Goal: Task Accomplishment & Management: Use online tool/utility

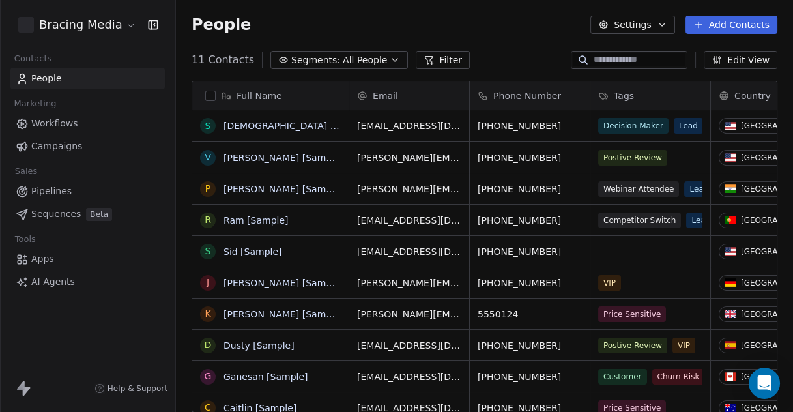
scroll to position [351, 605]
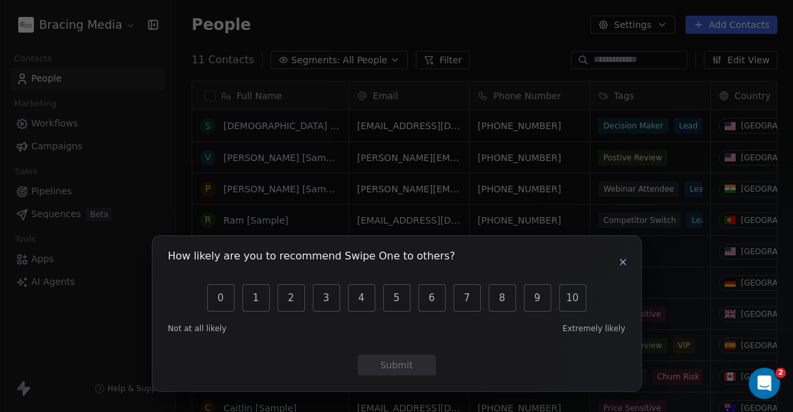
click at [620, 261] on icon "button" at bounding box center [623, 262] width 10 height 10
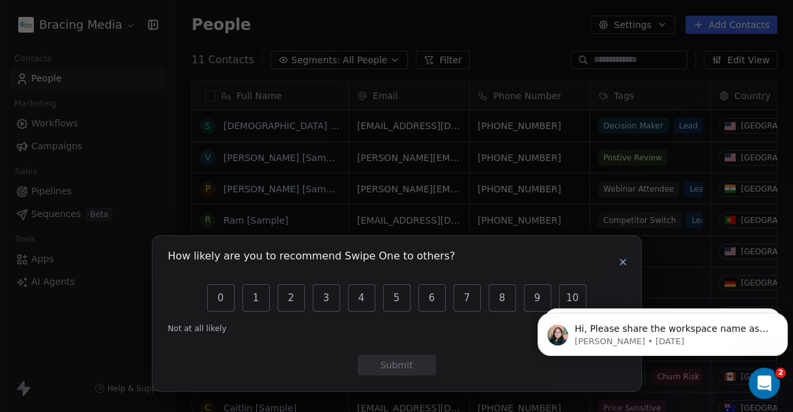
scroll to position [0, 0]
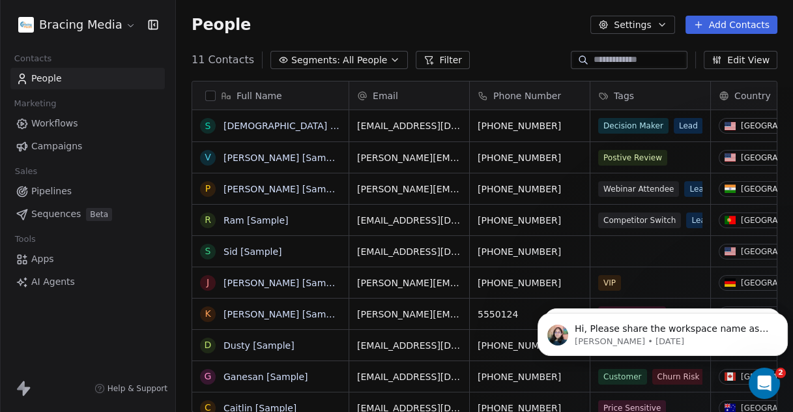
click at [121, 27] on html "Bracing Media Contacts People Marketing Workflows Campaigns Sales Pipelines Seq…" at bounding box center [396, 206] width 793 height 412
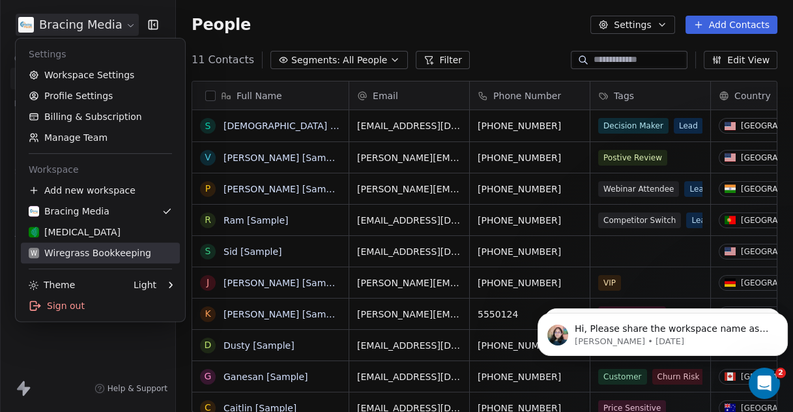
click at [104, 248] on div "W Wiregrass Bookkeeping" at bounding box center [90, 252] width 123 height 13
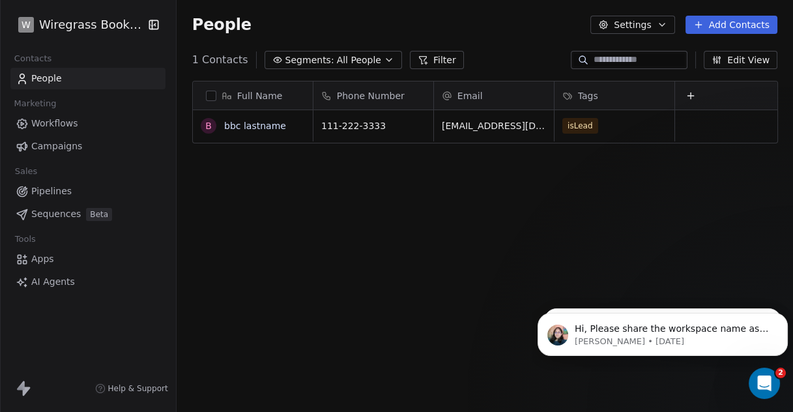
scroll to position [351, 605]
click at [68, 121] on span "Workflows" at bounding box center [54, 124] width 47 height 14
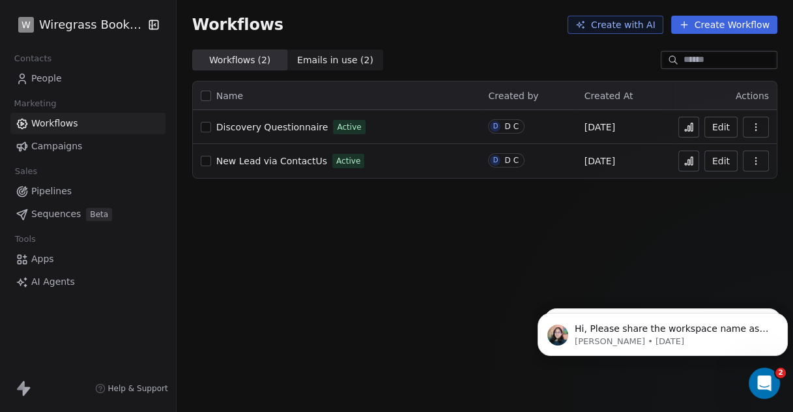
click at [297, 126] on span "Discovery Questionnaire" at bounding box center [272, 127] width 112 height 10
click at [61, 27] on html "W Wiregrass Bookkeeping Contacts People Marketing Workflows Campaigns Sales Pip…" at bounding box center [396, 206] width 793 height 412
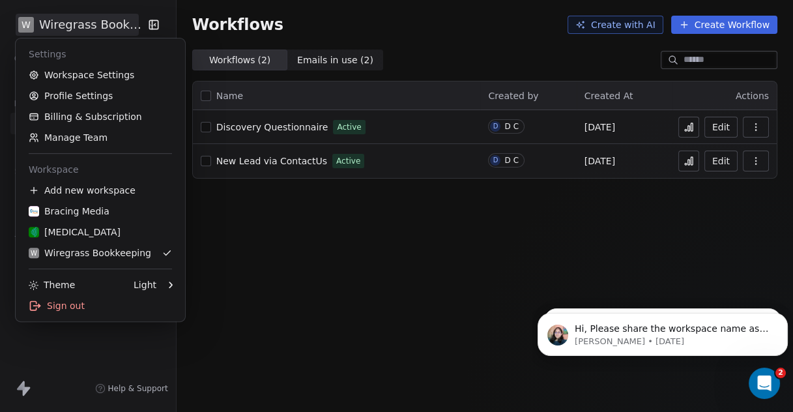
click at [341, 237] on html "W Wiregrass Bookkeeping Contacts People Marketing Workflows Campaigns Sales Pip…" at bounding box center [396, 206] width 793 height 412
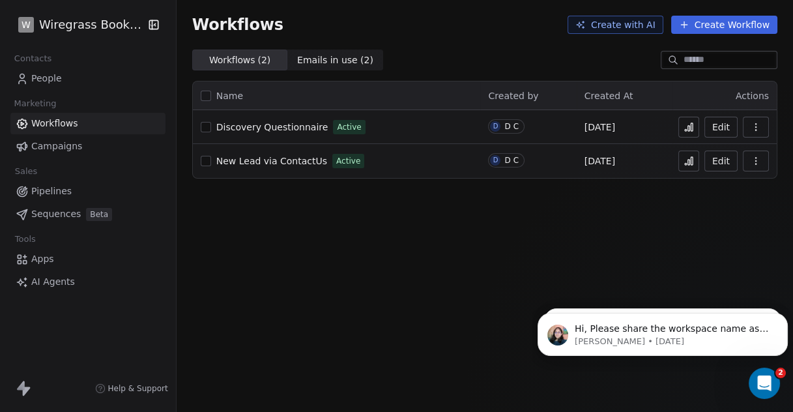
click at [50, 212] on span "Sequences" at bounding box center [56, 214] width 50 height 14
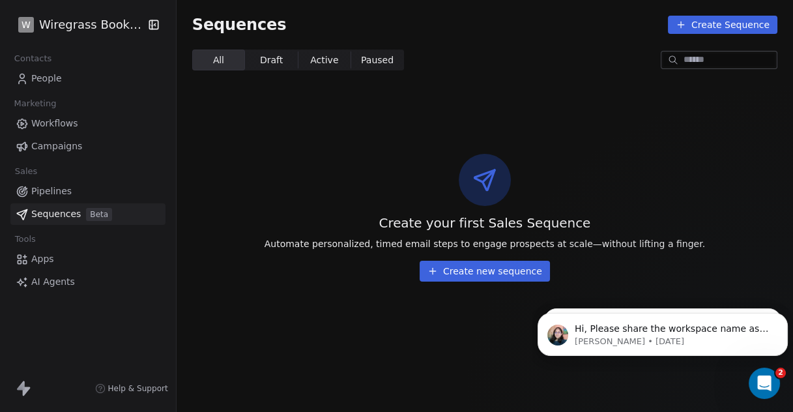
click at [42, 261] on span "Apps" at bounding box center [42, 259] width 23 height 14
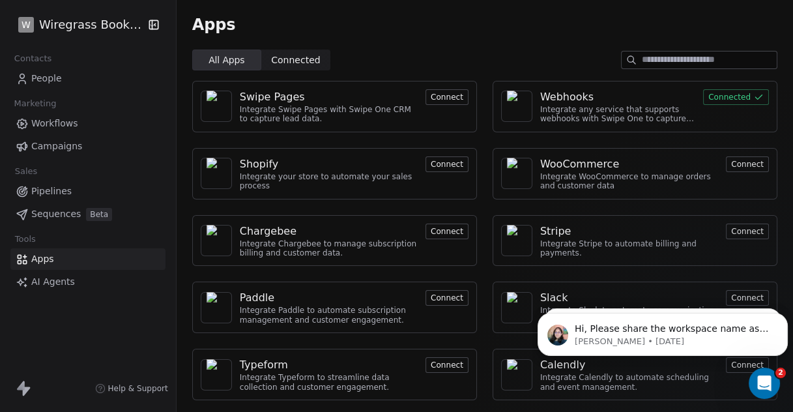
click at [625, 102] on div "Webhooks" at bounding box center [617, 97] width 155 height 16
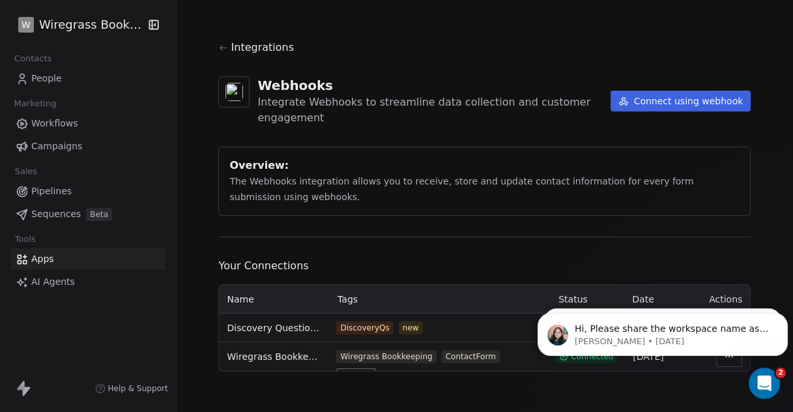
scroll to position [3, 0]
click at [721, 327] on p "Hi, Please share the workspace name as well as the workflow name where this iss…" at bounding box center [673, 329] width 197 height 13
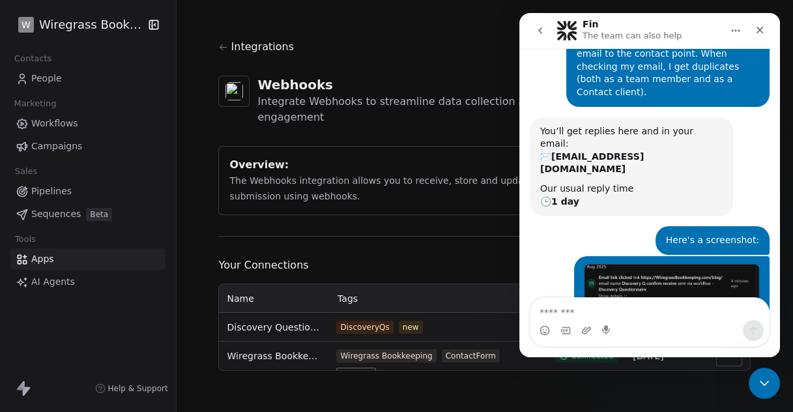
scroll to position [146, 0]
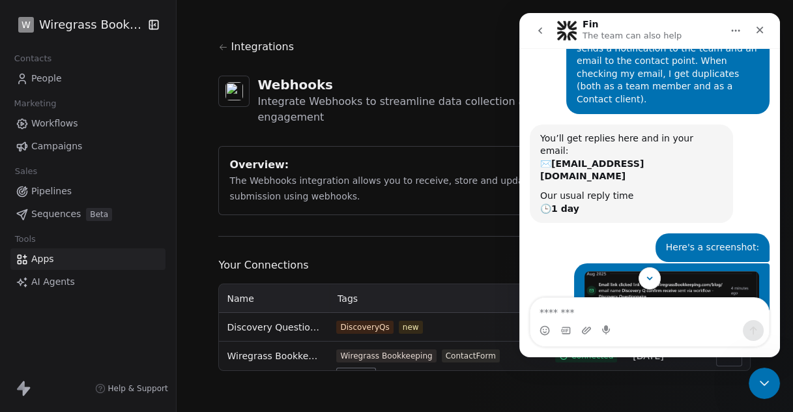
click at [691, 271] on img "D says…" at bounding box center [672, 355] width 175 height 168
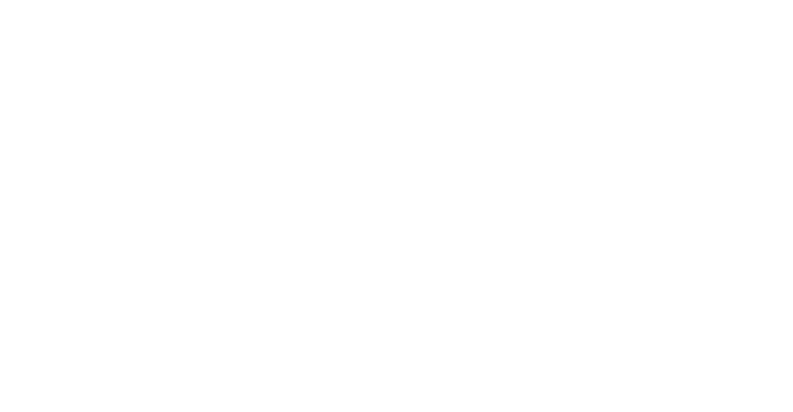
scroll to position [0, 0]
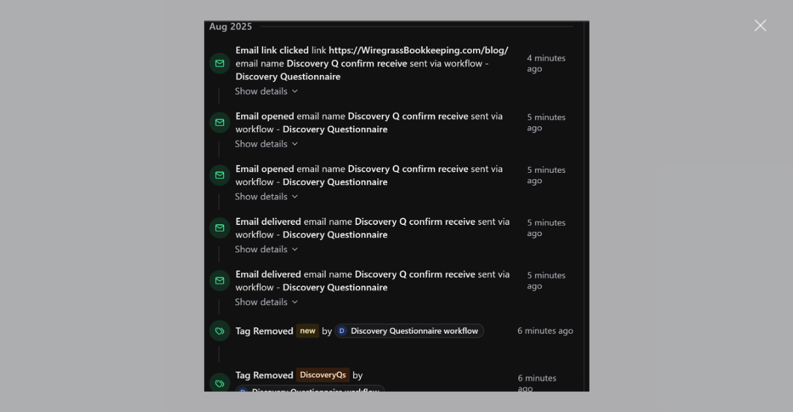
click at [770, 169] on div "Intercom messenger" at bounding box center [396, 206] width 793 height 412
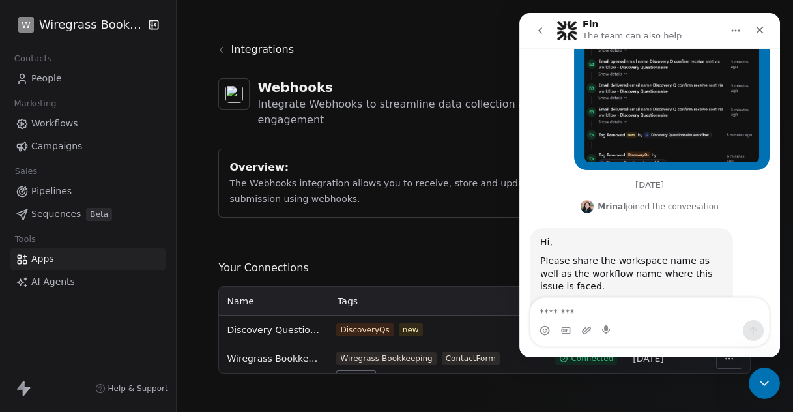
scroll to position [435, 0]
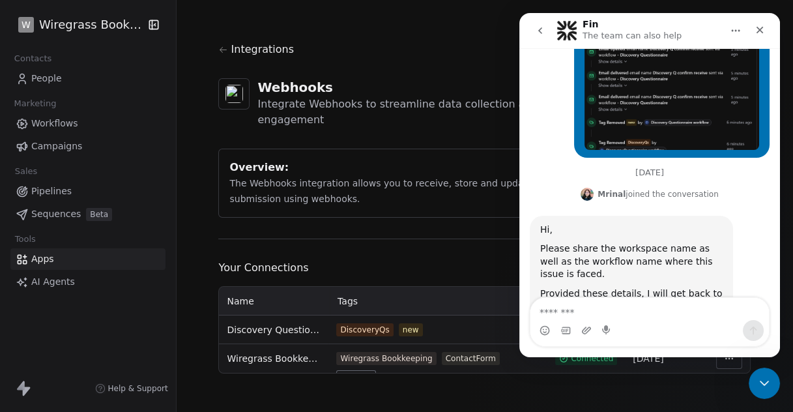
click at [71, 122] on span "Workflows" at bounding box center [54, 124] width 47 height 14
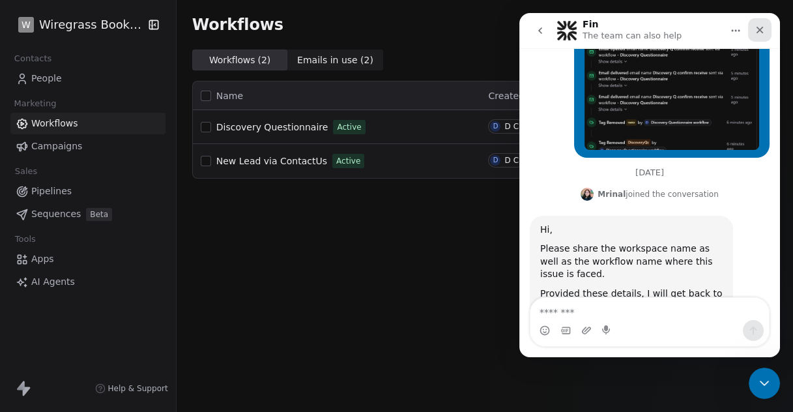
click at [764, 29] on icon "Close" at bounding box center [760, 30] width 10 height 10
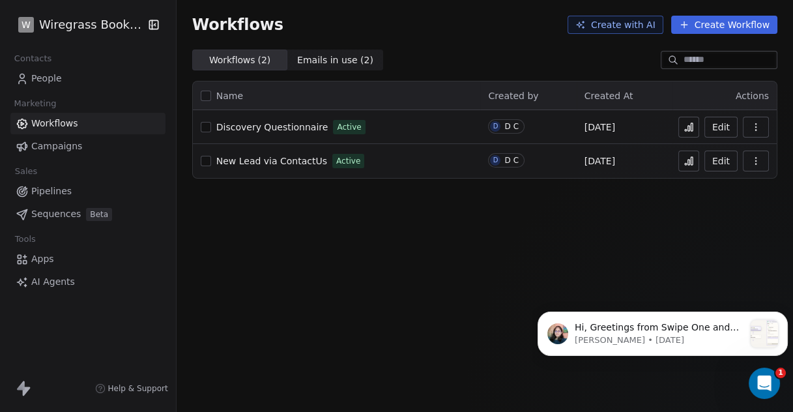
scroll to position [435, 0]
click at [680, 325] on p "Hi, Greetings from Swipe One and thank you for reaching out ! Apologies, curren…" at bounding box center [659, 327] width 169 height 13
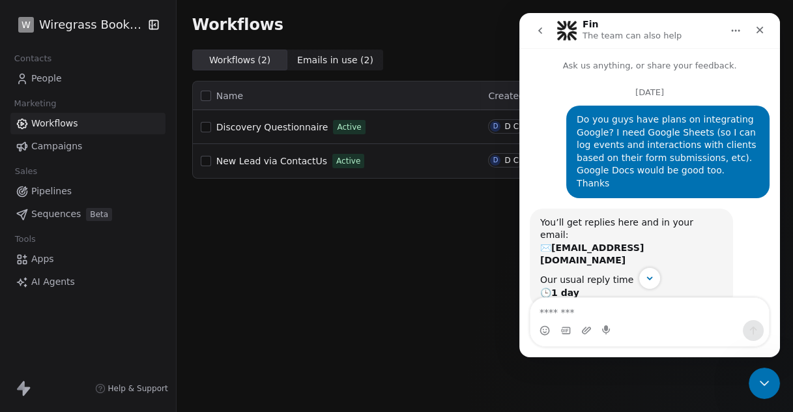
scroll to position [57, 0]
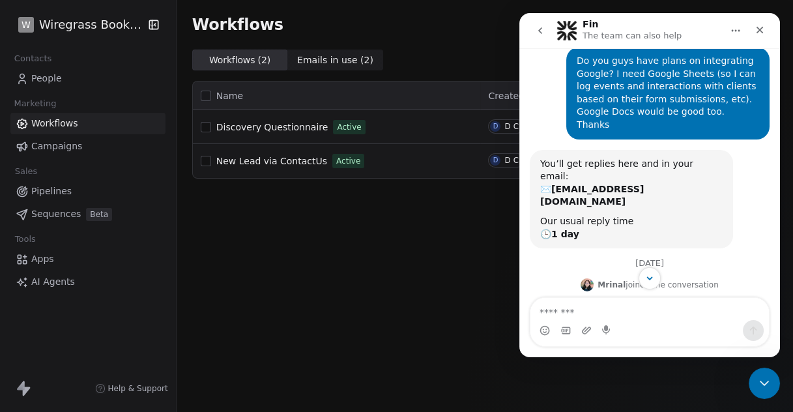
click at [624, 315] on textarea "Message…" at bounding box center [650, 309] width 239 height 22
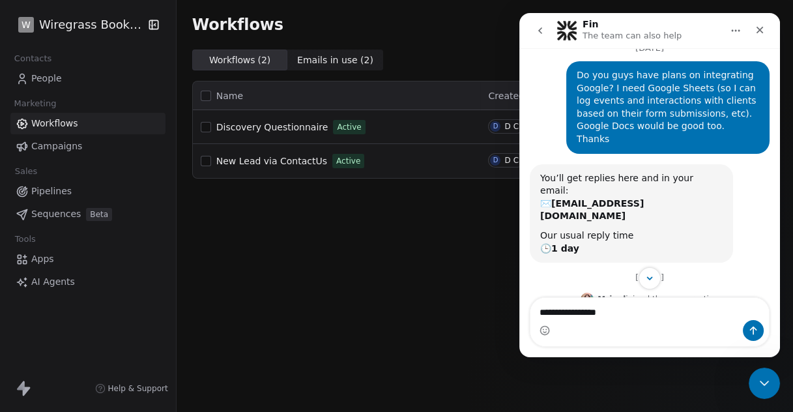
scroll to position [0, 0]
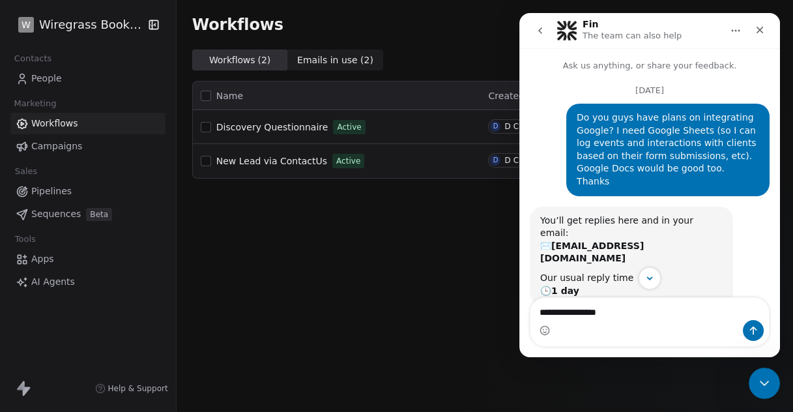
type textarea "**********"
click at [537, 34] on icon "go back" at bounding box center [540, 30] width 10 height 10
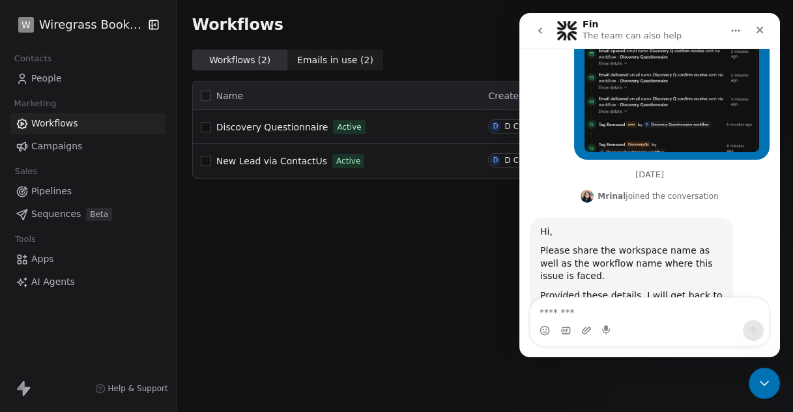
scroll to position [435, 0]
click at [585, 312] on textarea "Message…" at bounding box center [650, 309] width 239 height 22
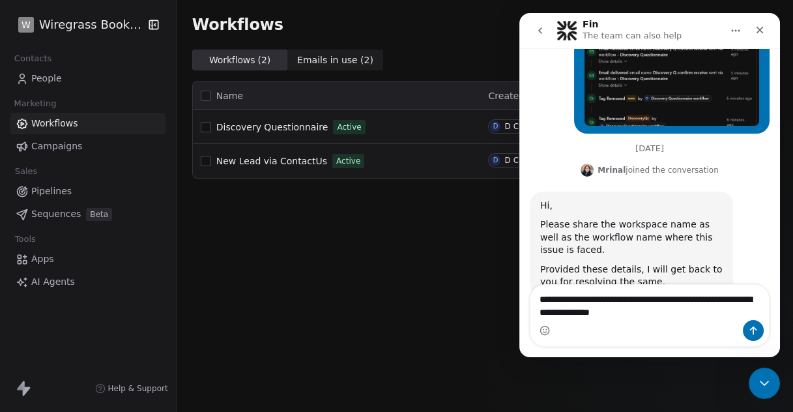
type textarea "**********"
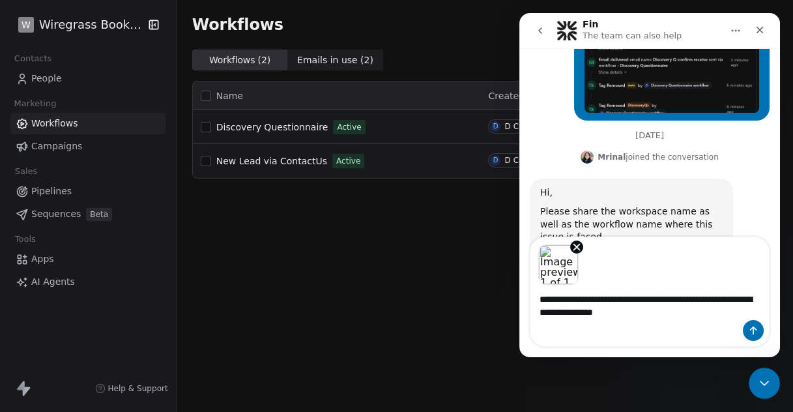
scroll to position [516, 0]
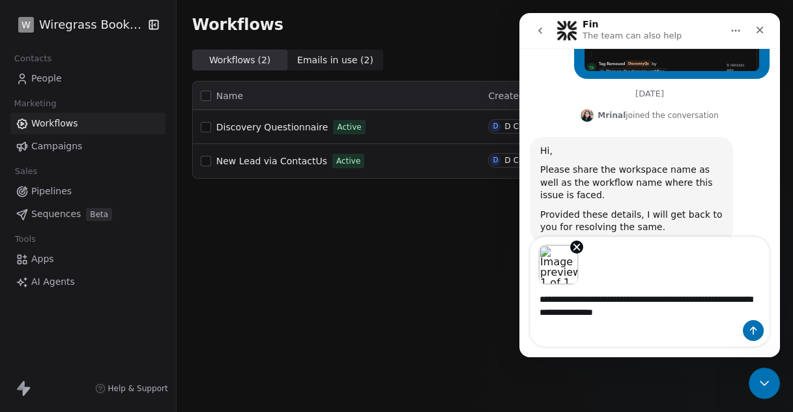
click at [115, 24] on html "W Wiregrass Bookkeeping Contacts People Marketing Workflows Campaigns Sales Pip…" at bounding box center [396, 206] width 793 height 412
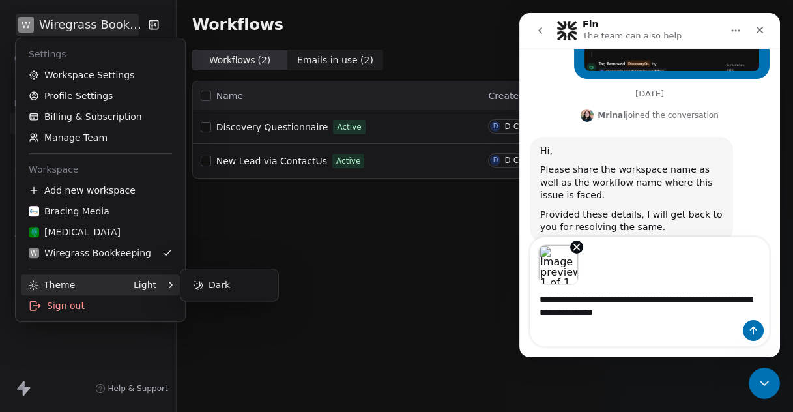
click at [638, 243] on div "Image previews" at bounding box center [650, 261] width 239 height 48
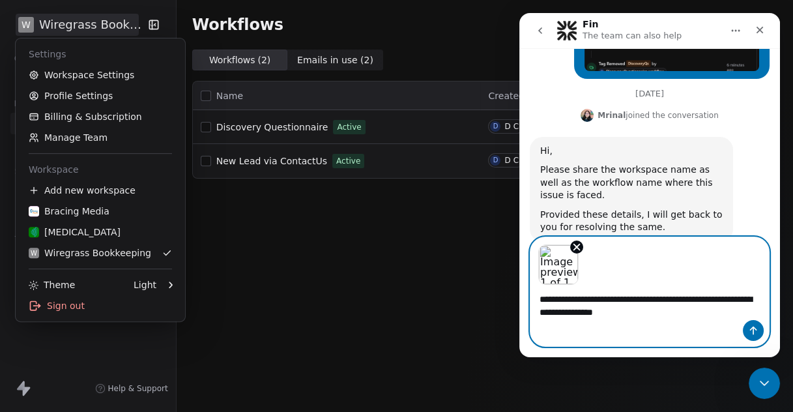
click at [682, 296] on textarea "**********" at bounding box center [650, 315] width 239 height 61
paste textarea "Message…"
type textarea "**********"
drag, startPoint x: 580, startPoint y: 223, endPoint x: 620, endPoint y: 228, distance: 40.7
click at [581, 241] on icon "Remove image 1" at bounding box center [577, 247] width 12 height 12
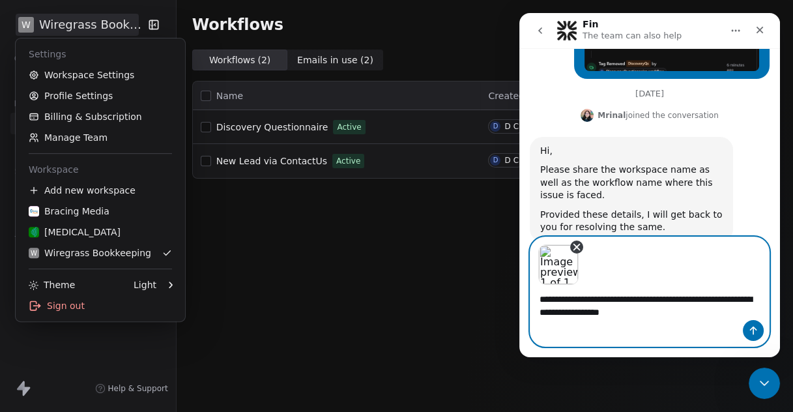
click at [575, 244] on icon "Remove image 1" at bounding box center [577, 247] width 6 height 6
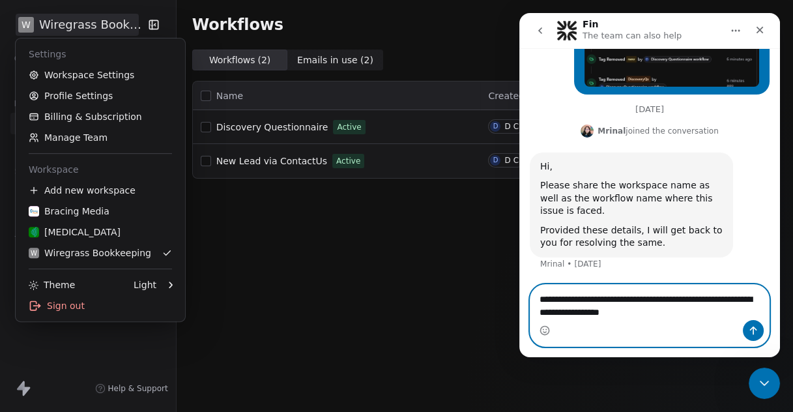
scroll to position [501, 0]
click at [362, 203] on html "W Wiregrass Bookkeeping Contacts People Marketing Workflows Campaigns Sales Pip…" at bounding box center [396, 206] width 793 height 412
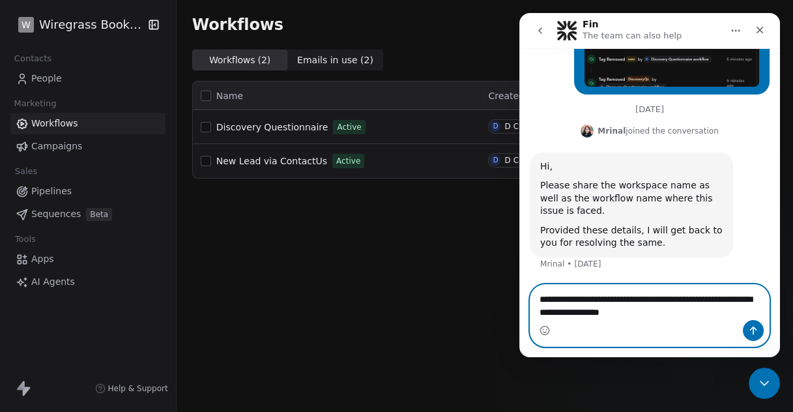
click at [587, 293] on textarea "**********" at bounding box center [650, 328] width 239 height 87
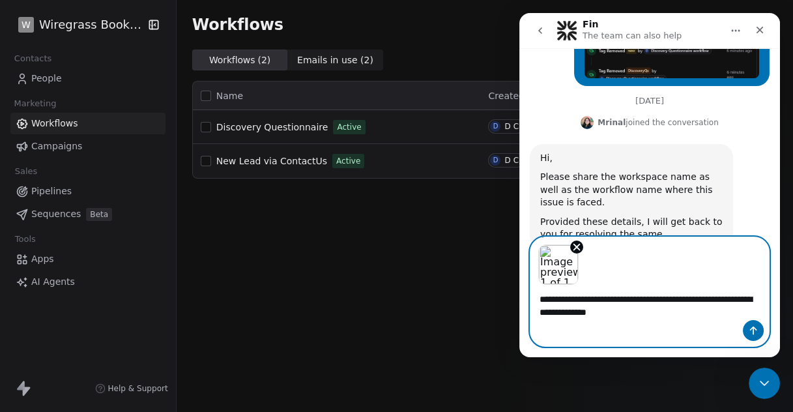
scroll to position [496, 0]
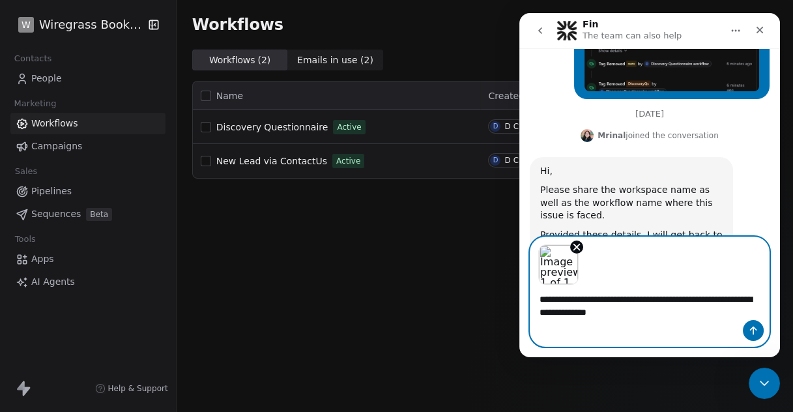
type textarea "**********"
click at [759, 330] on button "Send a message…" at bounding box center [753, 330] width 21 height 21
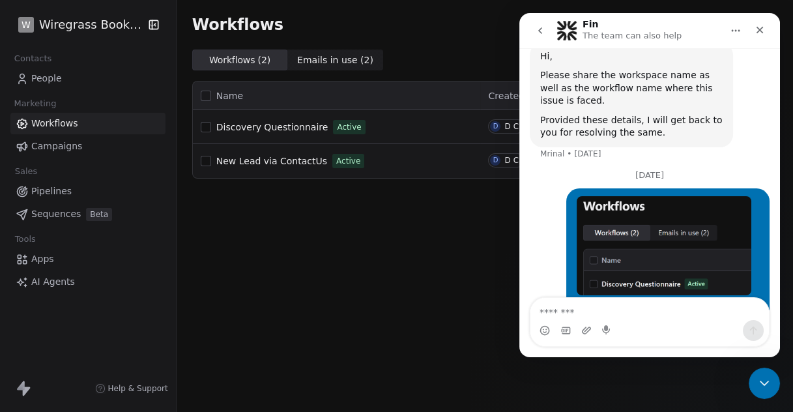
scroll to position [623, 0]
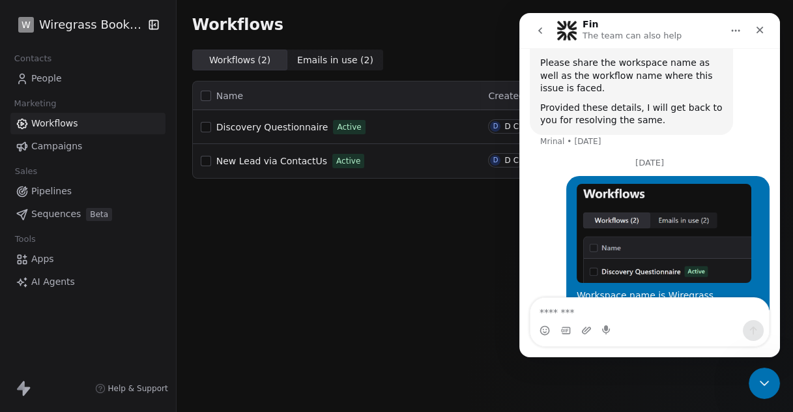
click at [271, 223] on div "Workflows Create with AI Create Workflow Workflows ( 2 ) Workflows ( 2 ) Emails…" at bounding box center [485, 206] width 617 height 412
click at [764, 31] on icon "Close" at bounding box center [760, 30] width 10 height 10
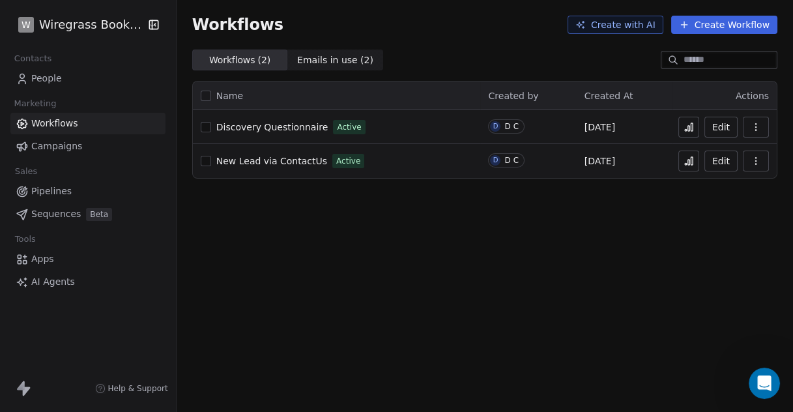
click at [287, 128] on span "Discovery Questionnaire" at bounding box center [272, 127] width 112 height 10
click at [688, 126] on icon at bounding box center [689, 127] width 10 height 10
click at [755, 126] on icon "button" at bounding box center [756, 127] width 10 height 10
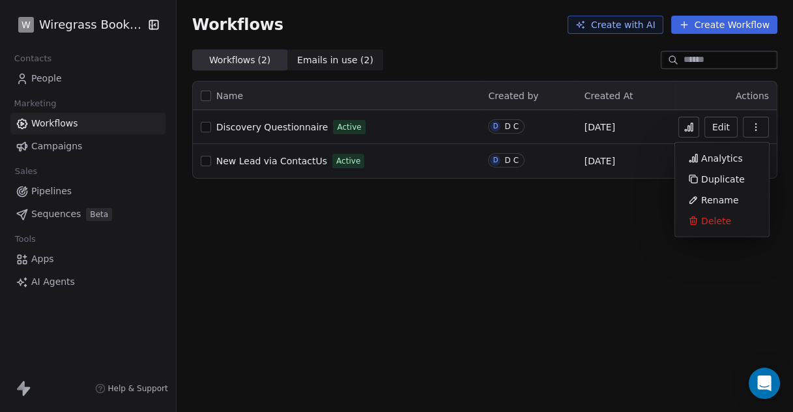
click at [504, 244] on div "Workflows Create with AI Create Workflow Workflows ( 2 ) Workflows ( 2 ) Emails…" at bounding box center [485, 206] width 617 height 412
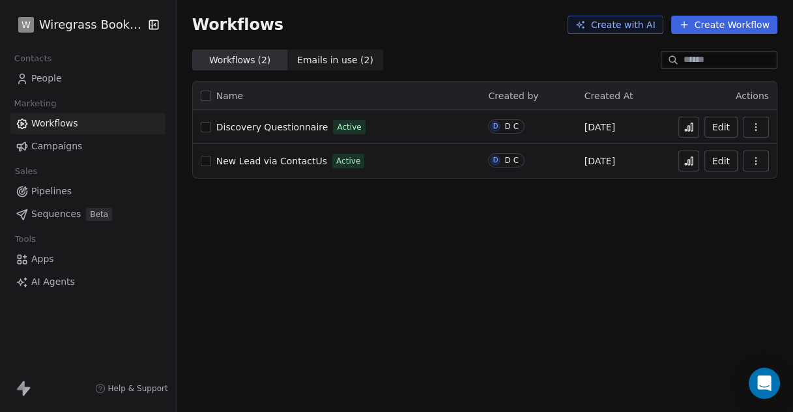
click at [332, 65] on span "Emails in use ( 2 )" at bounding box center [335, 60] width 76 height 14
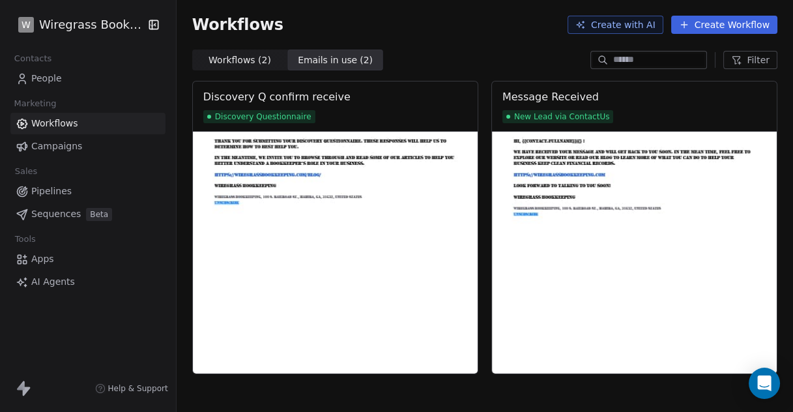
click at [246, 68] on span "Workflows ( 2 ) Workflows ( 2 )" at bounding box center [240, 60] width 96 height 21
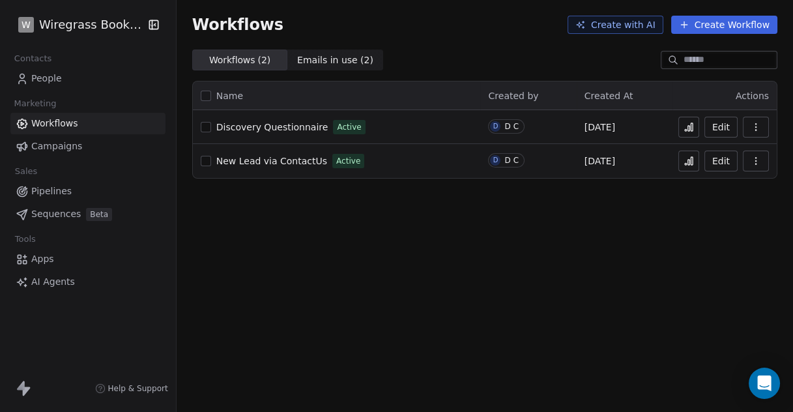
click at [599, 130] on span "[DATE]" at bounding box center [600, 127] width 31 height 13
click at [717, 129] on button "Edit" at bounding box center [721, 127] width 33 height 21
click at [757, 125] on icon "button" at bounding box center [756, 127] width 10 height 10
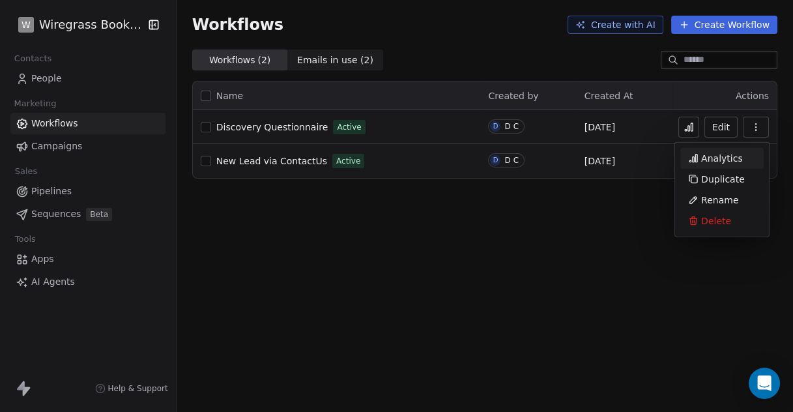
click at [733, 156] on span "Analytics" at bounding box center [722, 158] width 42 height 13
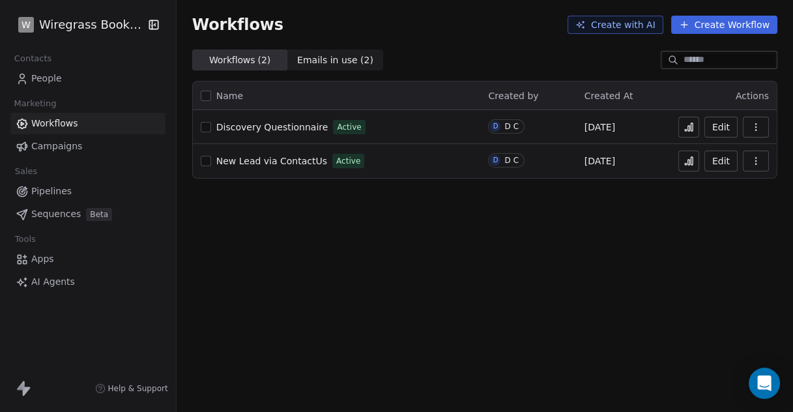
click at [64, 124] on span "Workflows" at bounding box center [54, 124] width 47 height 14
click at [25, 25] on html "W Wiregrass Bookkeeping Contacts People Marketing Workflows Campaigns Sales Pip…" at bounding box center [396, 206] width 793 height 412
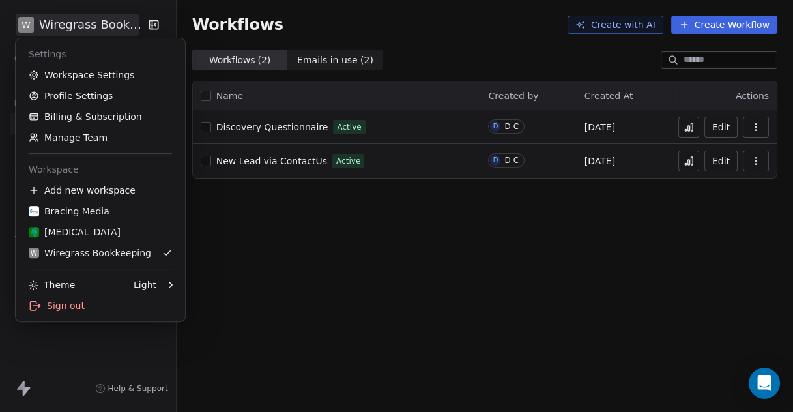
click at [764, 381] on html "W Wiregrass Bookkeeping Contacts People Marketing Workflows Campaigns Sales Pip…" at bounding box center [396, 206] width 793 height 412
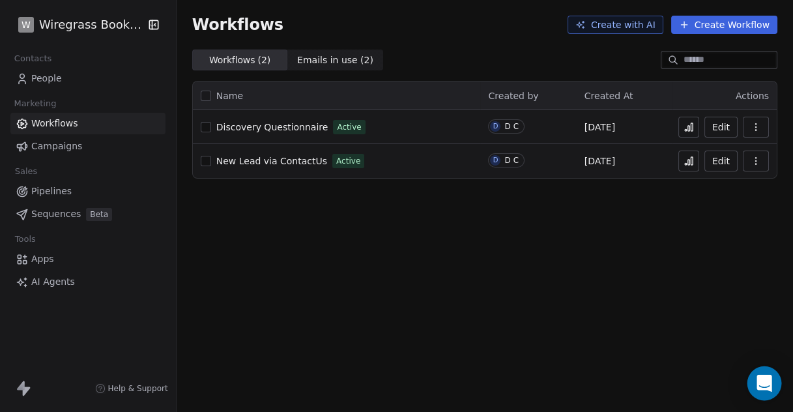
click at [765, 386] on icon "Open Intercom Messenger" at bounding box center [764, 383] width 17 height 17
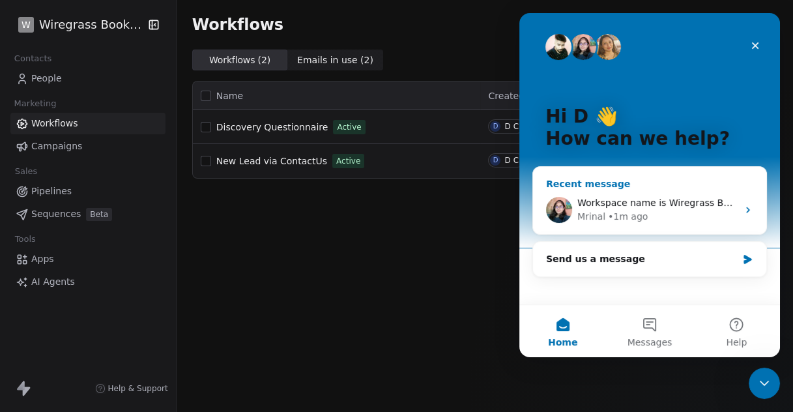
click at [709, 207] on span "Workspace name is Wiregrass Bookkeeping. Workflow is &quot;Discovery Questionna…" at bounding box center [793, 202] width 433 height 10
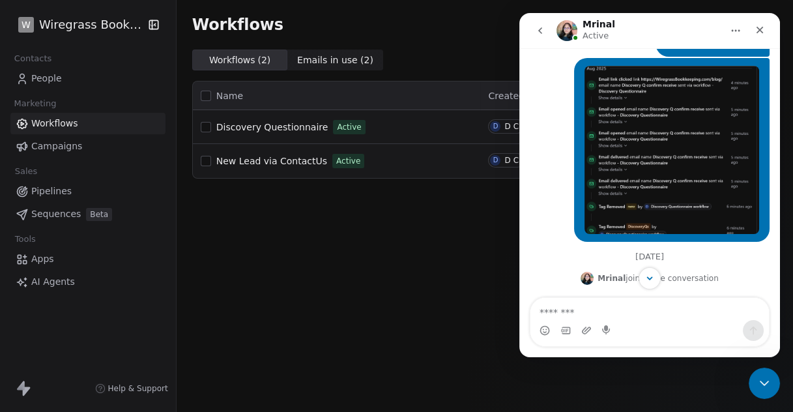
scroll to position [362, 0]
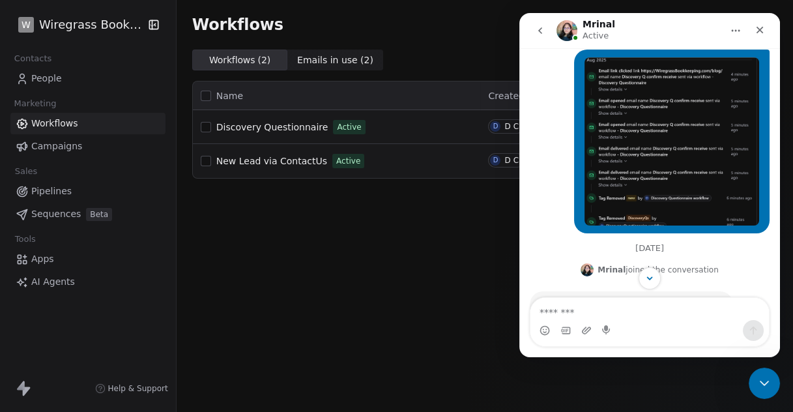
click at [671, 117] on img "D says…" at bounding box center [672, 141] width 175 height 168
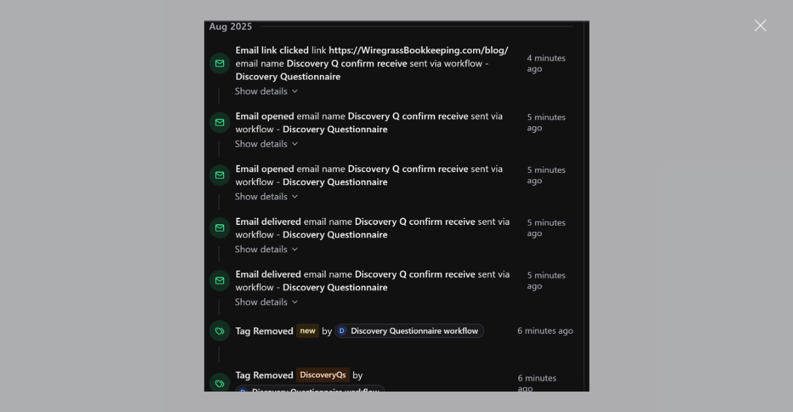
scroll to position [0, 0]
click at [168, 114] on div "Intercom messenger" at bounding box center [396, 206] width 793 height 412
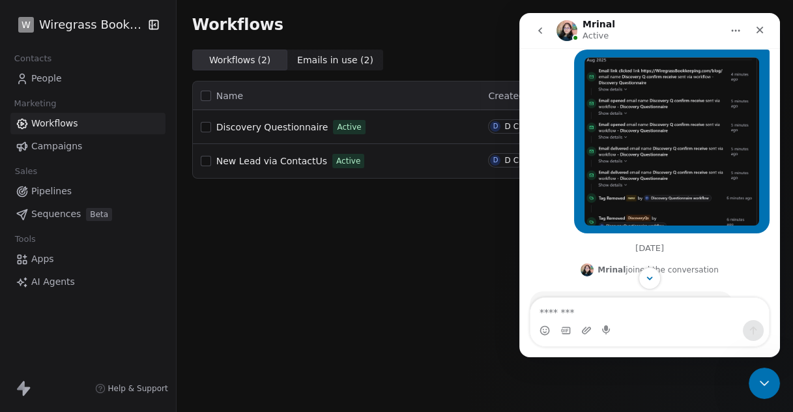
scroll to position [332, 0]
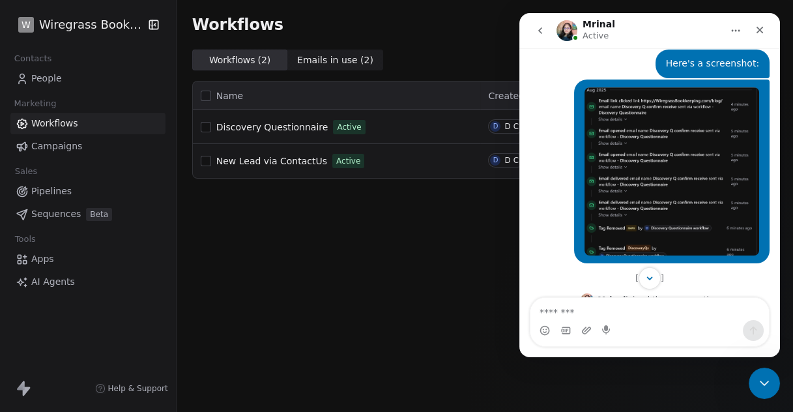
click at [66, 145] on span "Campaigns" at bounding box center [56, 146] width 51 height 14
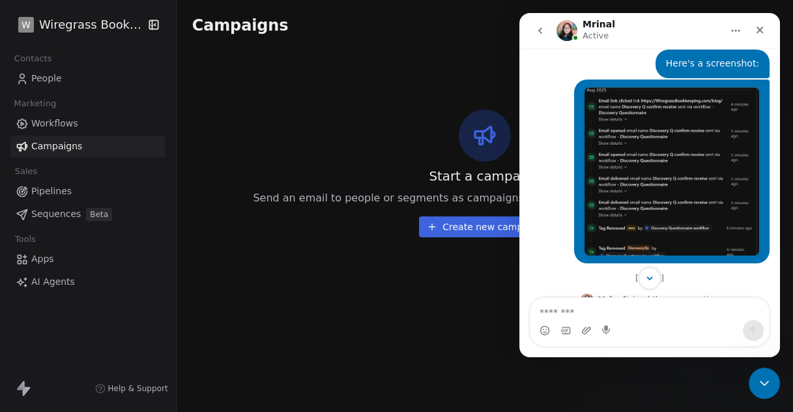
click at [60, 197] on span "Pipelines" at bounding box center [51, 191] width 40 height 14
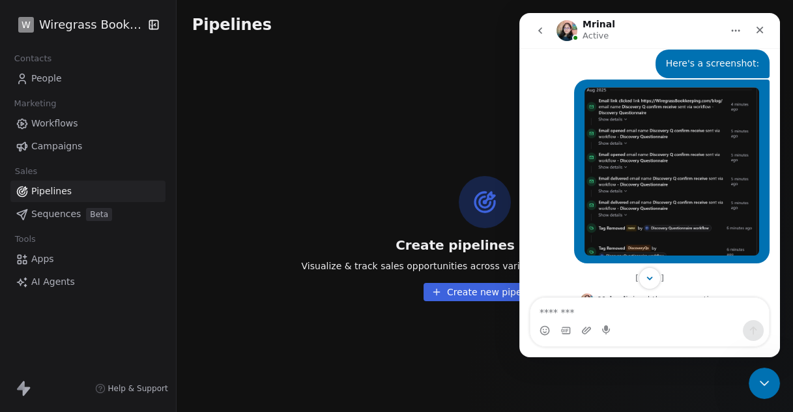
click at [67, 219] on span "Sequences" at bounding box center [56, 214] width 50 height 14
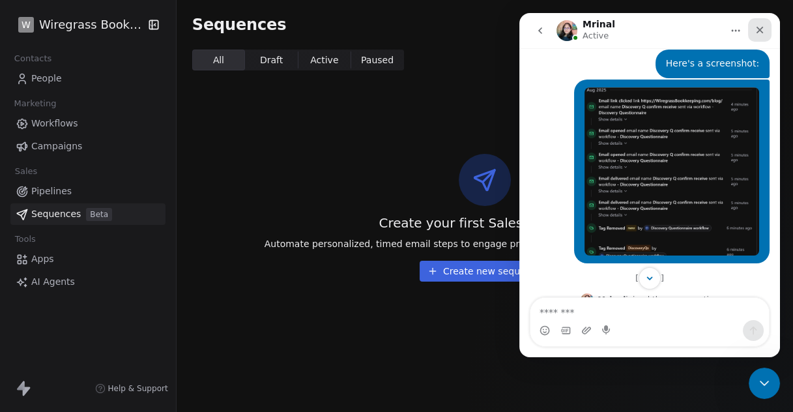
click at [766, 31] on div "Close" at bounding box center [759, 29] width 23 height 23
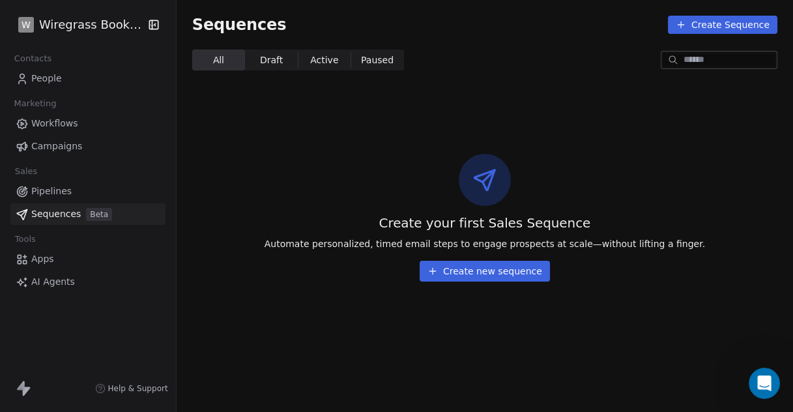
scroll to position [623, 0]
click at [53, 191] on span "Pipelines" at bounding box center [51, 191] width 40 height 14
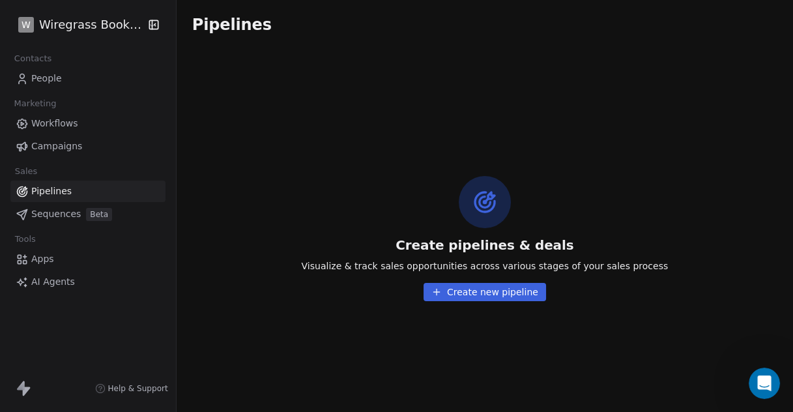
click at [42, 260] on span "Apps" at bounding box center [42, 259] width 23 height 14
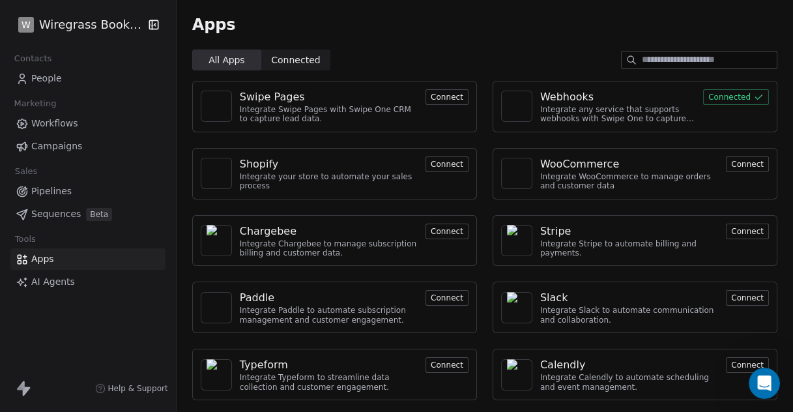
click at [39, 123] on span "Workflows" at bounding box center [54, 124] width 47 height 14
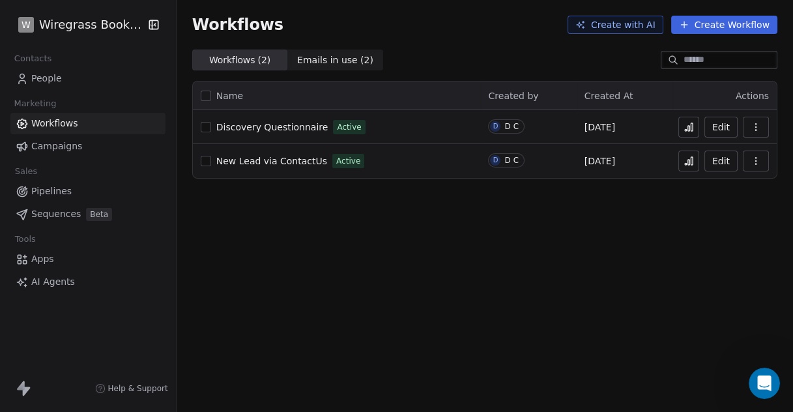
click at [282, 128] on span "Discovery Questionnaire" at bounding box center [272, 127] width 112 height 10
click at [45, 261] on span "Apps" at bounding box center [42, 259] width 23 height 14
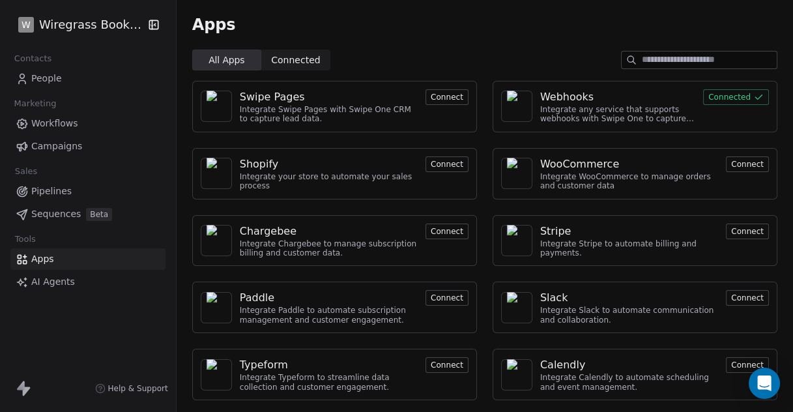
click at [588, 108] on div "Integrate any service that supports webhooks with Swipe One to capture and auto…" at bounding box center [617, 114] width 155 height 19
click at [555, 97] on div "Webhooks" at bounding box center [566, 97] width 53 height 16
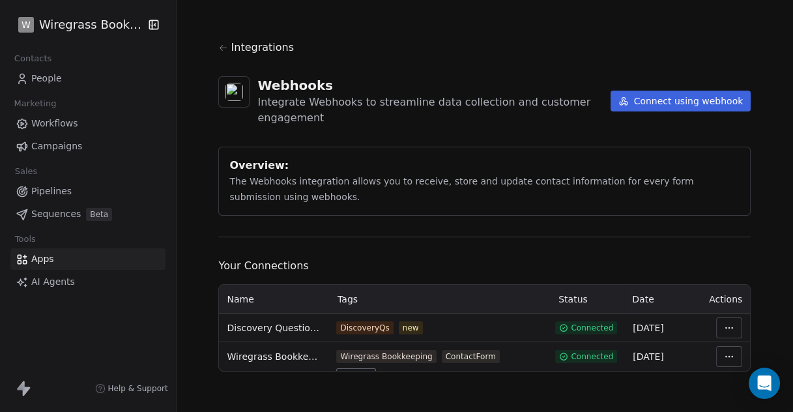
scroll to position [3, 0]
click at [721, 332] on html "W Wiregrass Bookkeeping Contacts People Marketing Workflows Campaigns Sales Pip…" at bounding box center [396, 206] width 793 height 412
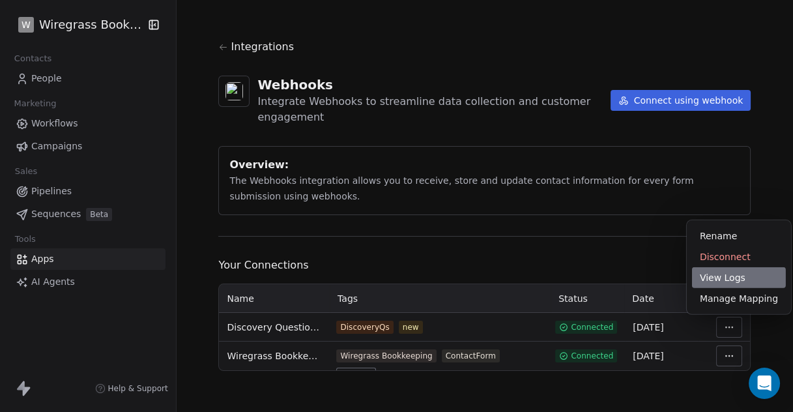
click at [727, 284] on div "View Logs" at bounding box center [739, 277] width 94 height 21
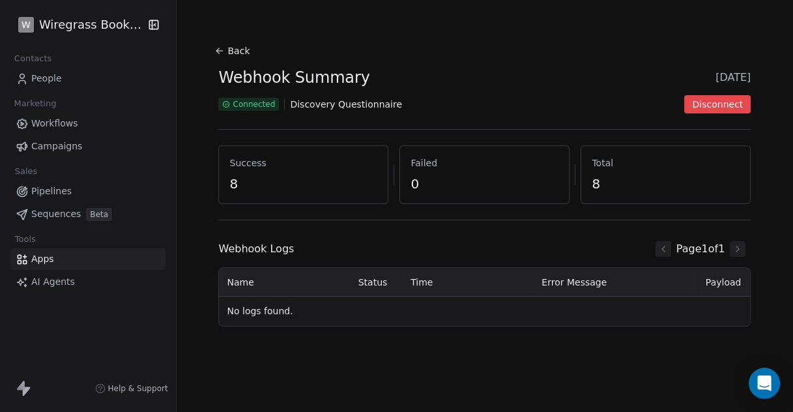
drag, startPoint x: 239, startPoint y: 188, endPoint x: 321, endPoint y: 105, distance: 116.6
click at [239, 188] on span "8" at bounding box center [303, 184] width 148 height 18
click at [592, 186] on span "8" at bounding box center [666, 184] width 148 height 18
click at [391, 178] on div "Success 8 Failed 0 Total 8" at bounding box center [484, 174] width 532 height 59
click at [234, 186] on span "8" at bounding box center [303, 184] width 148 height 18
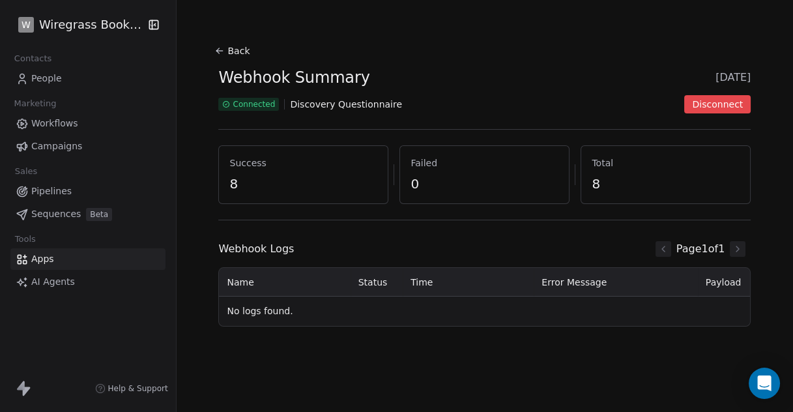
click at [230, 51] on button "Back" at bounding box center [234, 50] width 42 height 23
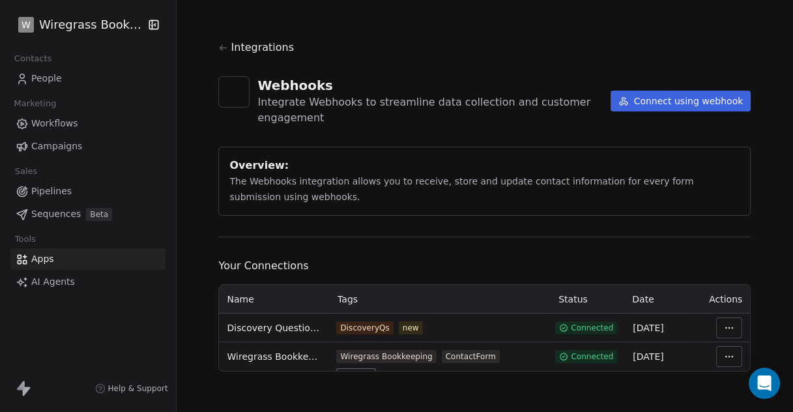
scroll to position [3, 0]
click at [724, 353] on html "W Wiregrass Bookkeeping Contacts People Marketing Workflows Campaigns Sales Pip…" at bounding box center [396, 206] width 793 height 412
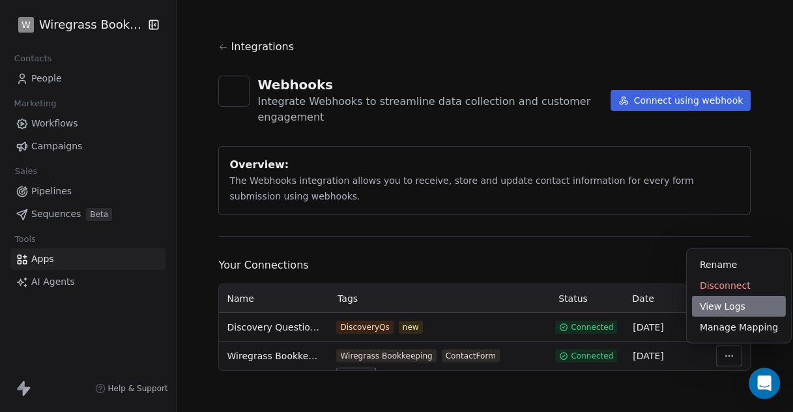
click at [721, 307] on div "View Logs" at bounding box center [739, 306] width 94 height 21
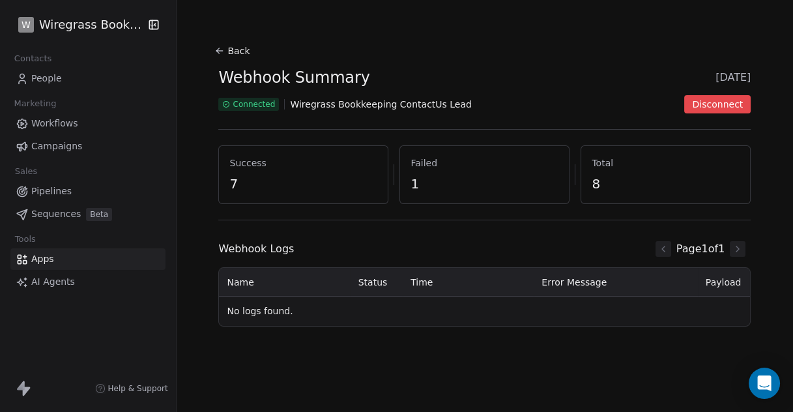
click at [222, 49] on icon at bounding box center [219, 51] width 10 height 10
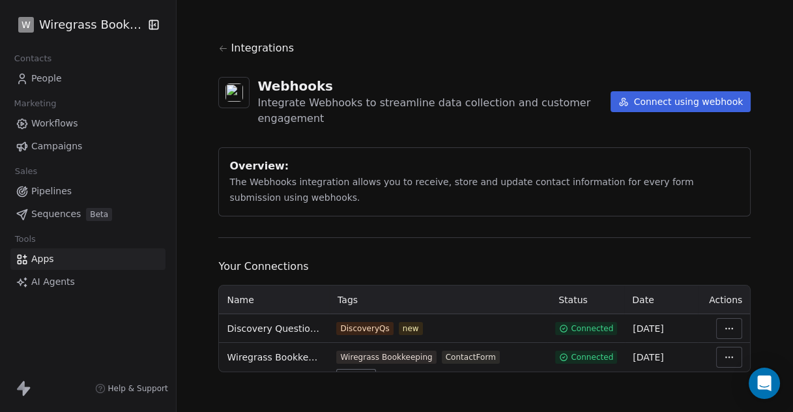
scroll to position [3, 0]
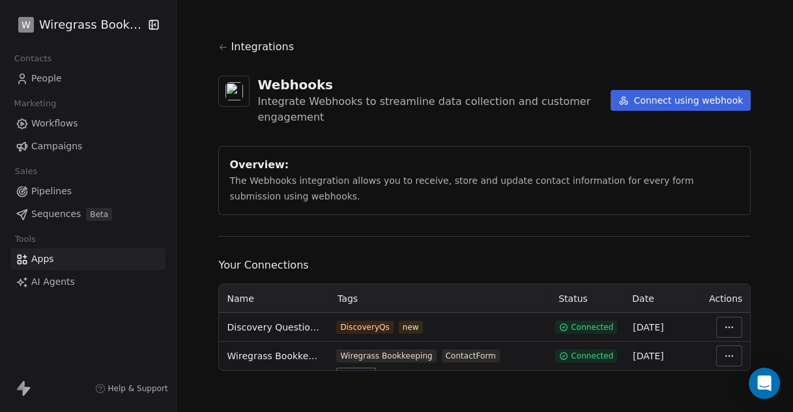
click at [628, 97] on icon at bounding box center [624, 100] width 10 height 10
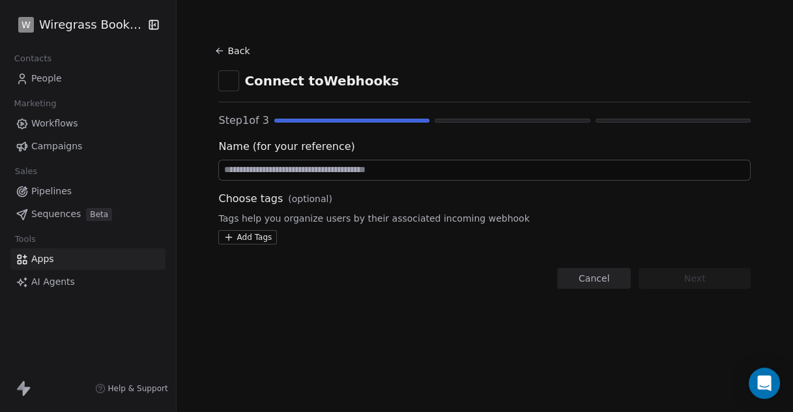
click at [354, 162] on input at bounding box center [484, 170] width 531 height 20
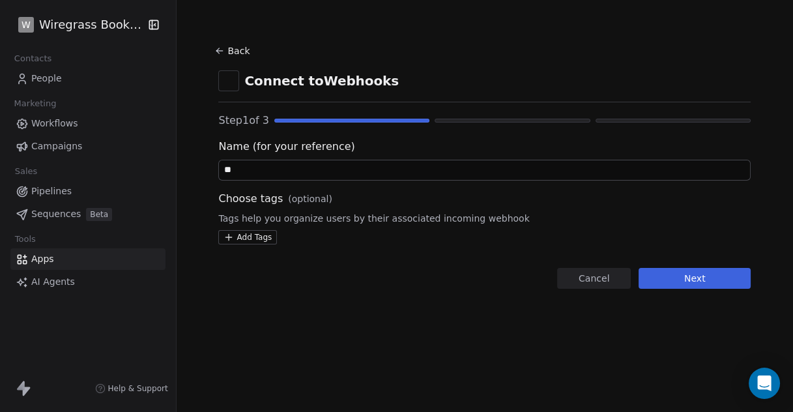
type input "*"
click at [323, 169] on input "**********" at bounding box center [484, 170] width 531 height 20
type input "**********"
click at [253, 235] on html "**********" at bounding box center [396, 206] width 793 height 412
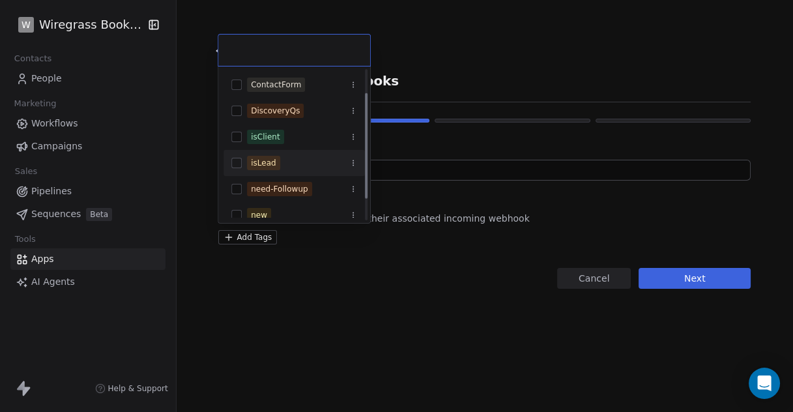
scroll to position [62, 0]
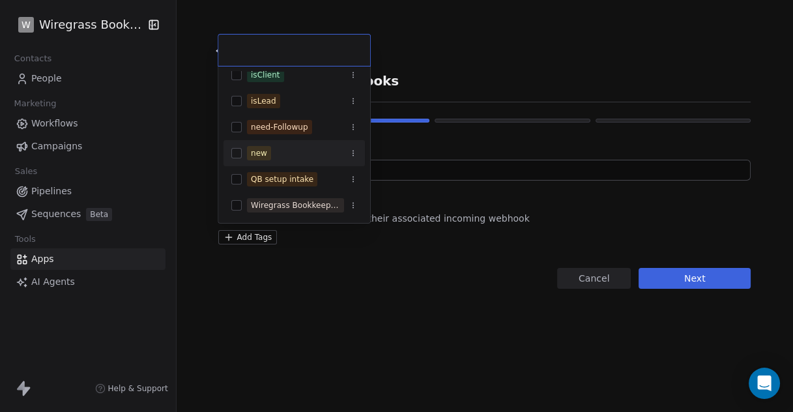
click at [238, 153] on button "Suggestions" at bounding box center [236, 153] width 10 height 10
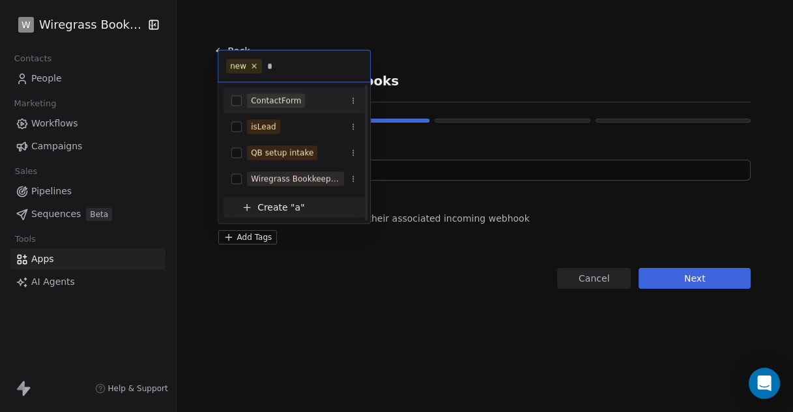
scroll to position [0, 0]
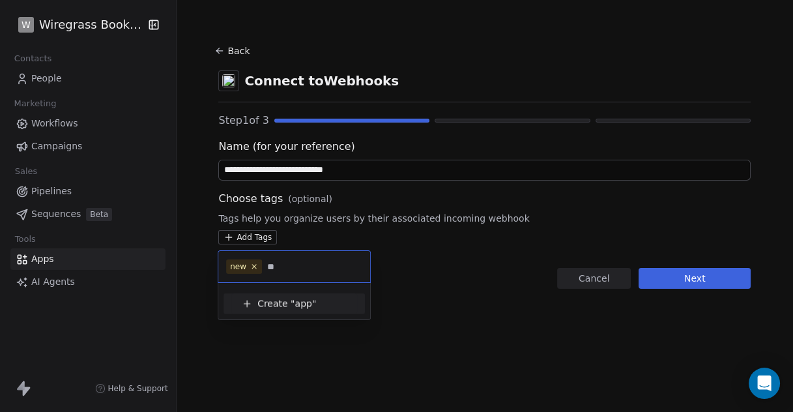
type input "*"
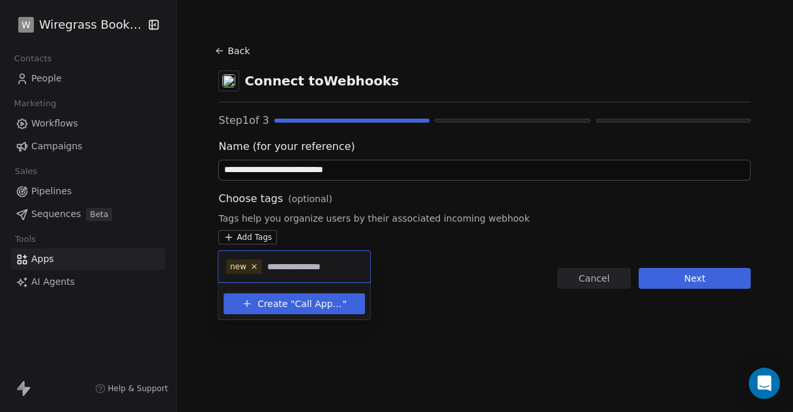
type input "**********"
click at [249, 294] on button "Create " Call Appointment "" at bounding box center [294, 303] width 126 height 21
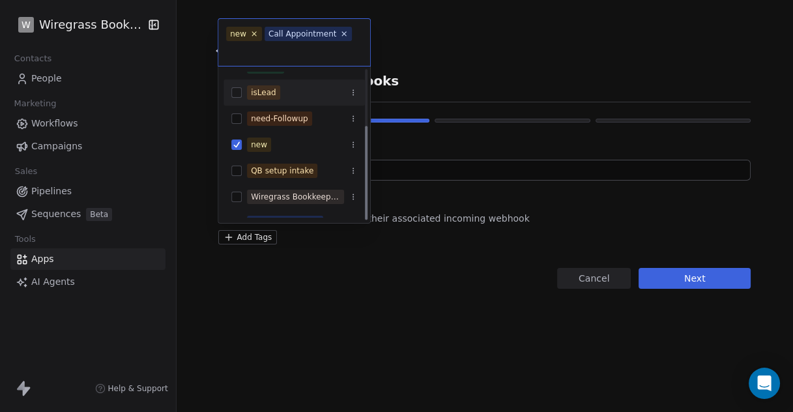
scroll to position [88, 0]
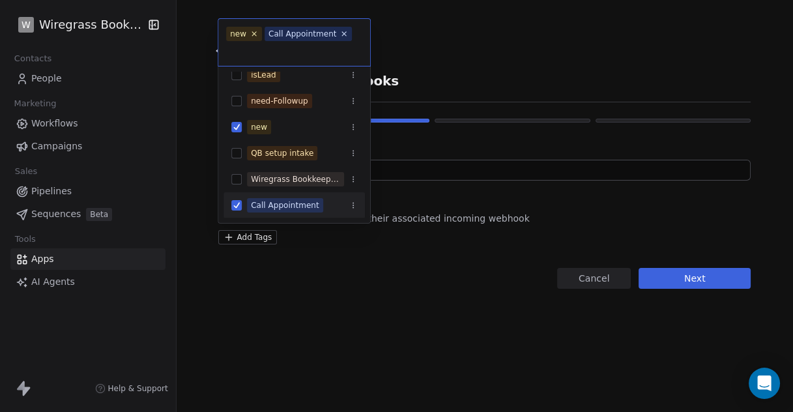
click at [695, 280] on html "**********" at bounding box center [396, 206] width 793 height 412
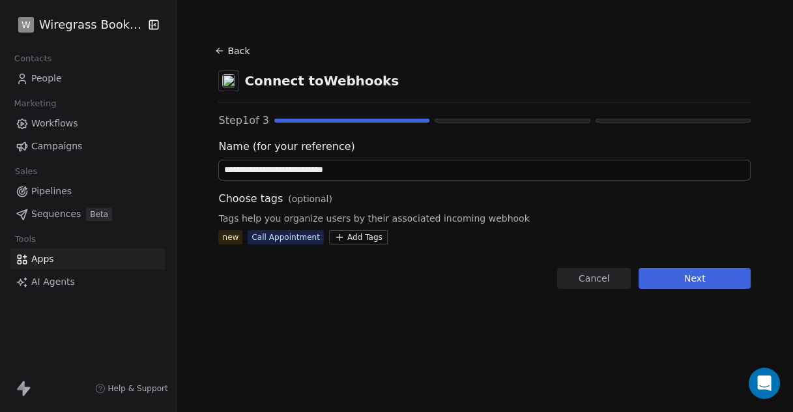
click at [357, 237] on html "**********" at bounding box center [396, 206] width 793 height 412
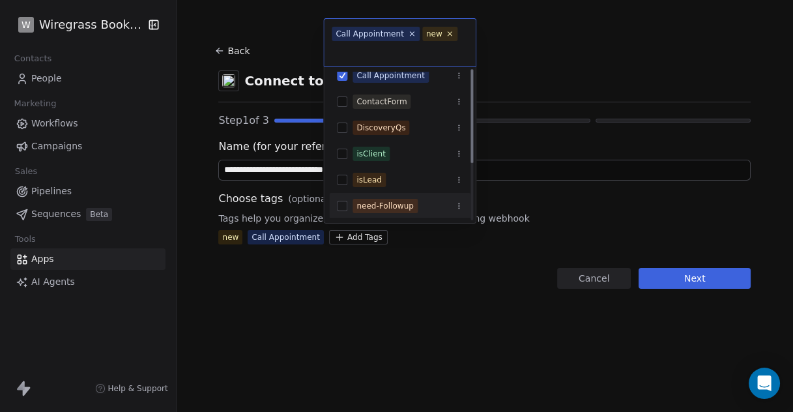
scroll to position [0, 0]
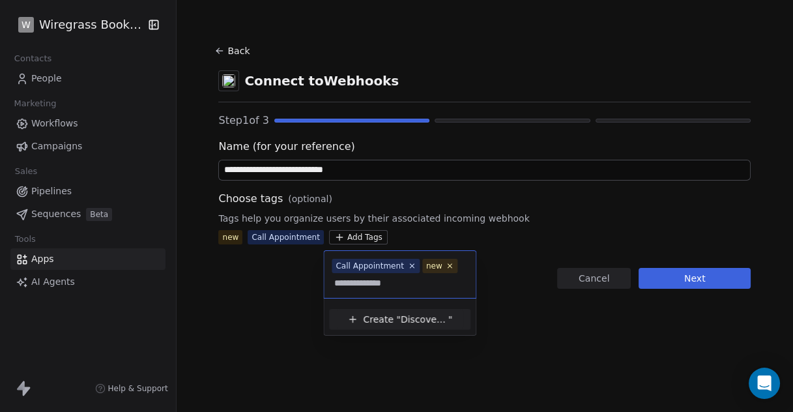
drag, startPoint x: 411, startPoint y: 280, endPoint x: 325, endPoint y: 274, distance: 86.8
click at [325, 274] on div "**********" at bounding box center [400, 274] width 152 height 47
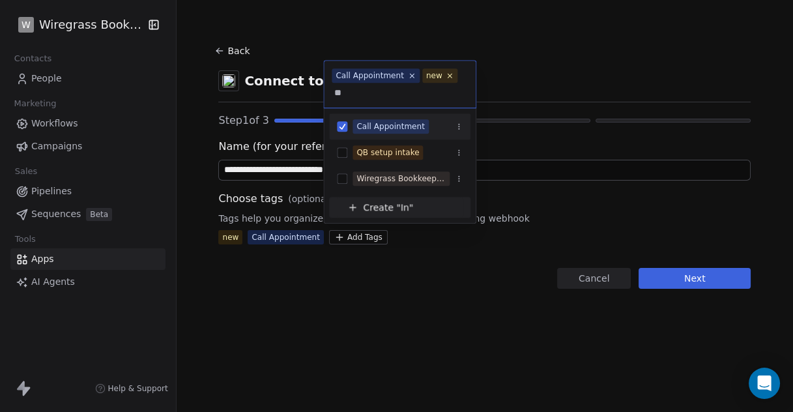
type input "*"
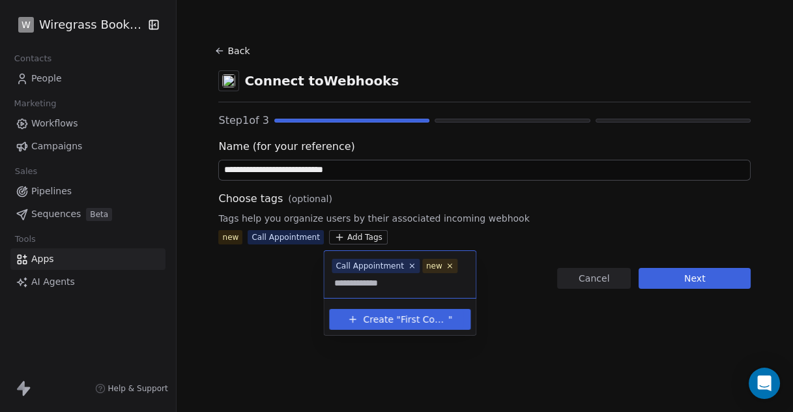
type input "**********"
click at [413, 315] on span "First Contact" at bounding box center [425, 319] width 48 height 14
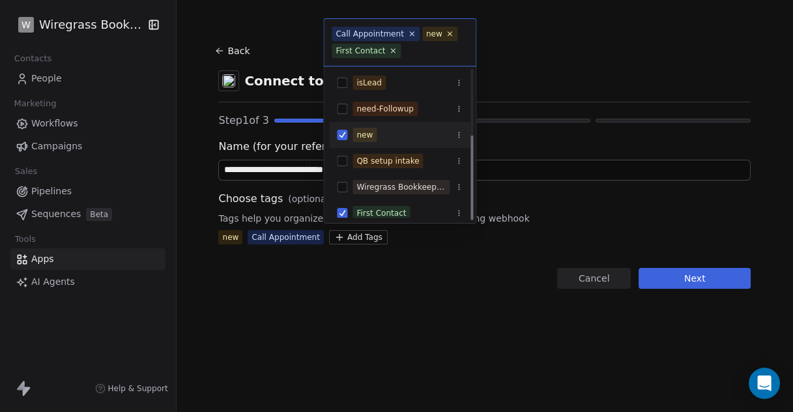
scroll to position [114, 0]
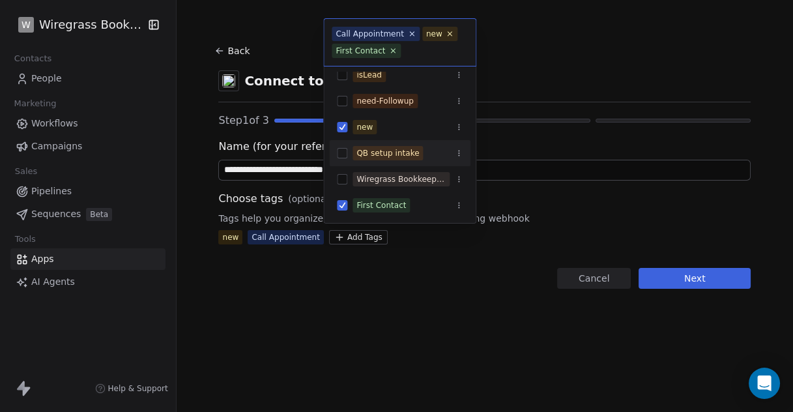
click at [688, 276] on html "**********" at bounding box center [396, 206] width 793 height 412
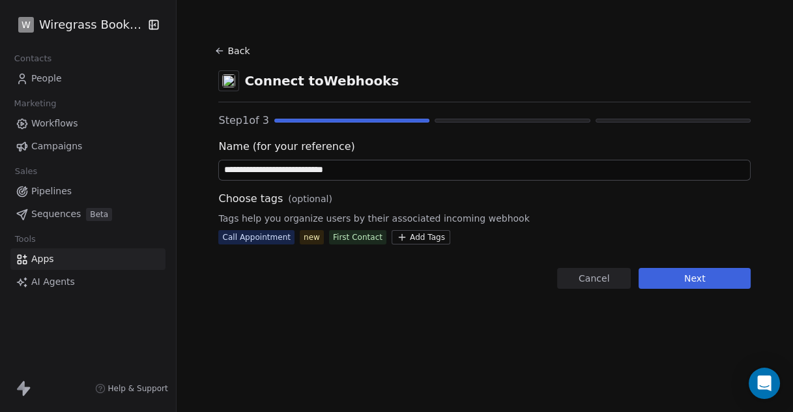
click at [702, 281] on button "Next" at bounding box center [695, 278] width 112 height 21
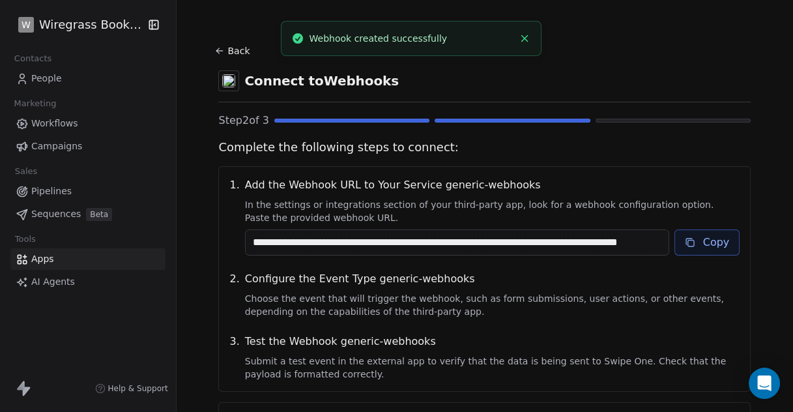
click at [706, 248] on button "Copy" at bounding box center [708, 242] width 66 height 26
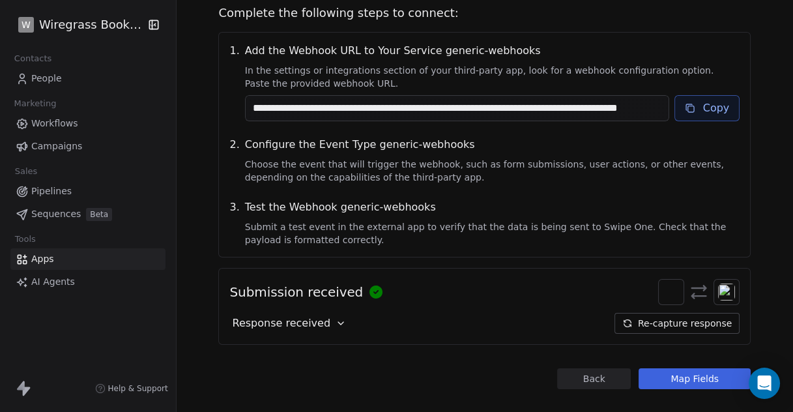
scroll to position [153, 0]
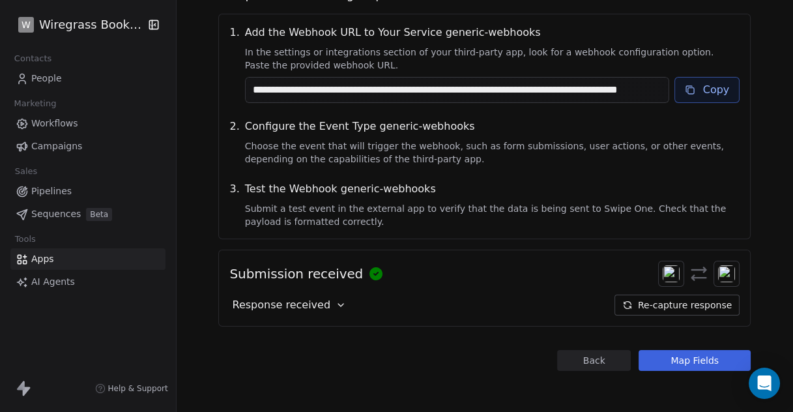
click at [684, 361] on button "Map Fields" at bounding box center [695, 360] width 112 height 21
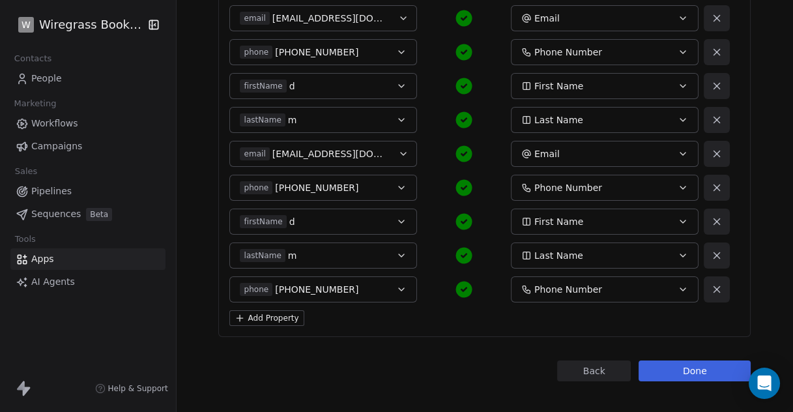
scroll to position [278, 0]
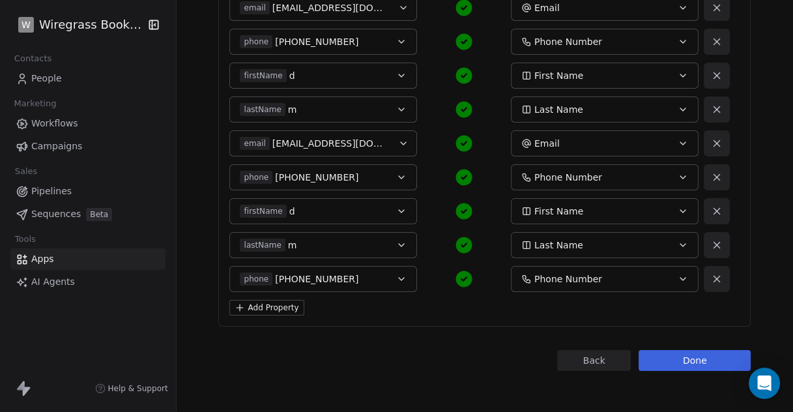
click at [692, 364] on button "Done" at bounding box center [695, 360] width 112 height 21
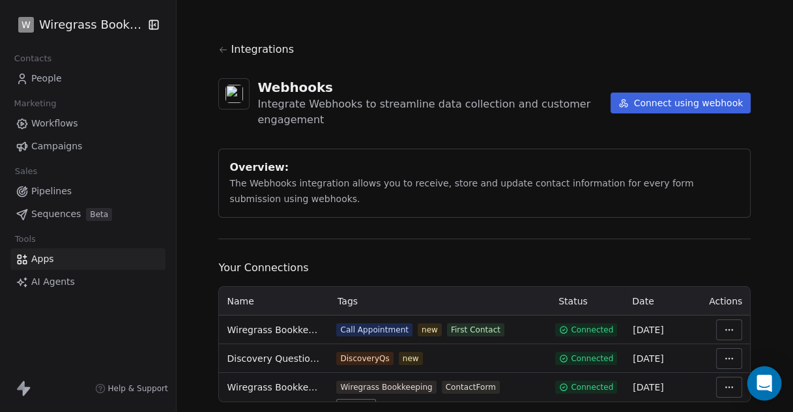
click at [766, 388] on icon "Open Intercom Messenger" at bounding box center [764, 383] width 15 height 17
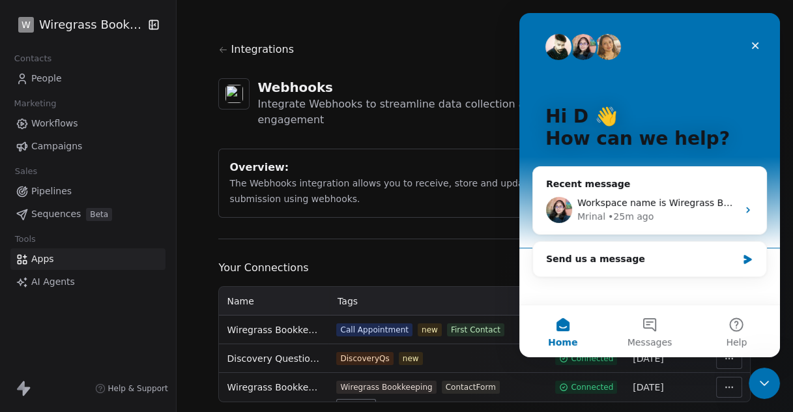
click at [766, 388] on icon "Close Intercom Messenger" at bounding box center [765, 383] width 16 height 16
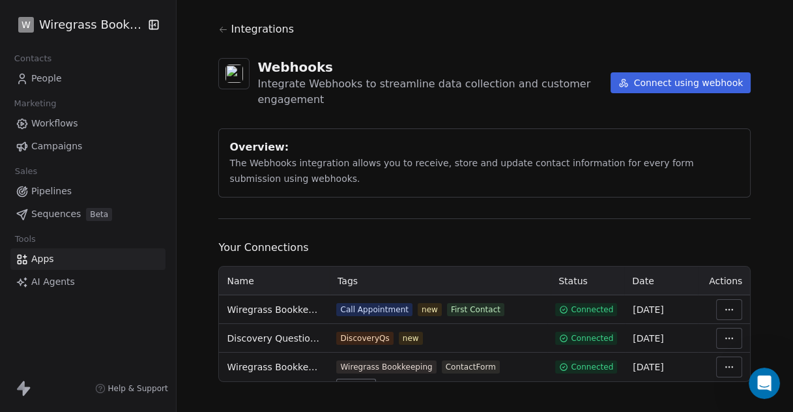
scroll to position [31, 0]
